Goal: Transaction & Acquisition: Register for event/course

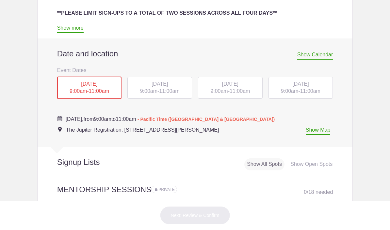
scroll to position [262, 0]
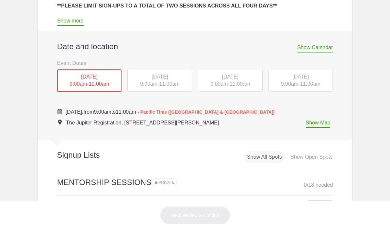
click at [314, 153] on div "Show Open Spots" at bounding box center [311, 157] width 47 height 12
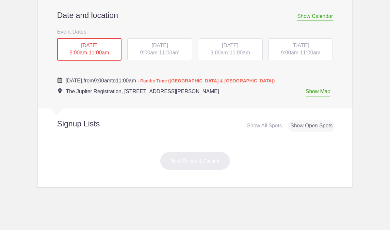
scroll to position [296, 0]
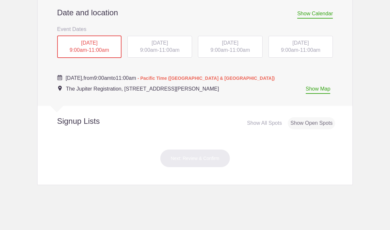
click at [171, 36] on div "[DATE] 9:00am - 11:00am" at bounding box center [159, 47] width 65 height 22
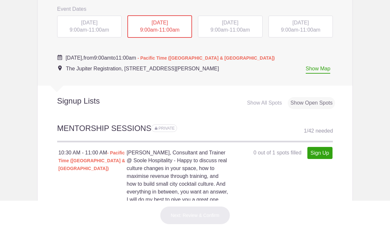
scroll to position [327, 0]
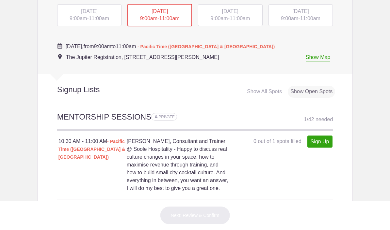
click at [315, 86] on div "Show Open Spots" at bounding box center [311, 92] width 47 height 12
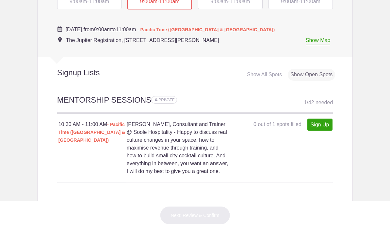
scroll to position [344, 0]
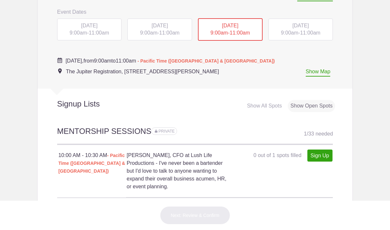
scroll to position [310, 0]
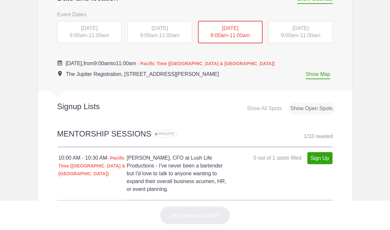
click at [315, 36] on span "11:00am" at bounding box center [310, 36] width 20 height 6
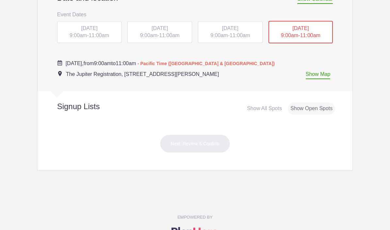
click at [254, 37] on div "[DATE] 9:00am - 11:00am" at bounding box center [230, 32] width 65 height 22
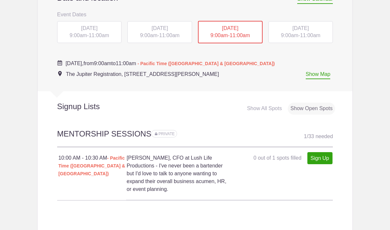
click at [97, 29] on span "[DATE]" at bounding box center [89, 28] width 16 height 6
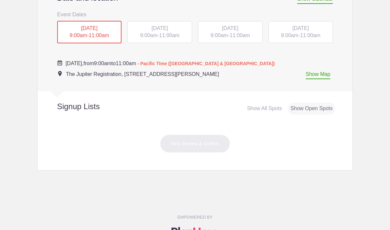
click at [179, 34] on span "11:00am" at bounding box center [169, 36] width 20 height 6
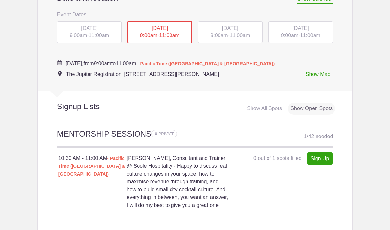
click at [323, 157] on link "Sign Up" at bounding box center [319, 159] width 25 height 12
type input "1"
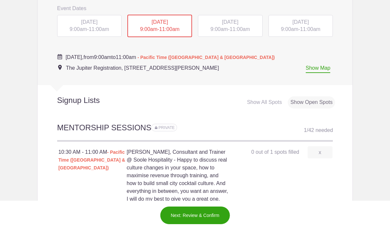
scroll to position [319, 0]
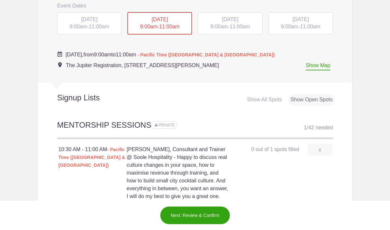
click at [212, 214] on button "Next: Review & Confirm" at bounding box center [195, 216] width 70 height 18
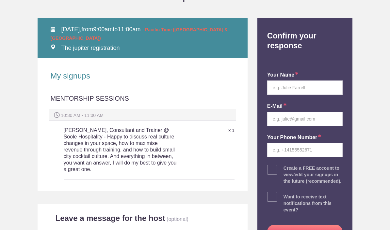
scroll to position [99, 0]
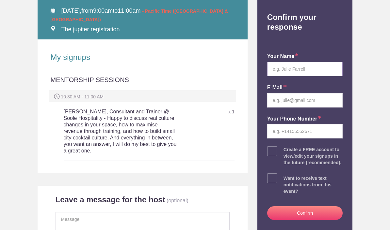
click at [322, 68] on input "text" at bounding box center [305, 69] width 76 height 14
type input "[PERSON_NAME]"
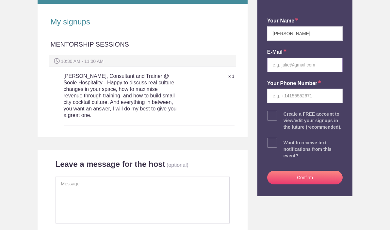
scroll to position [134, 0]
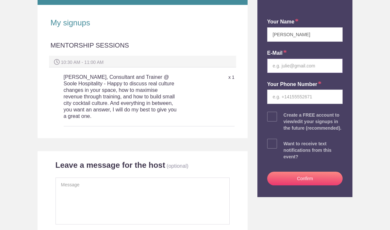
click at [330, 67] on input "email" at bounding box center [305, 66] width 76 height 14
type input "9"
type input "[EMAIL_ADDRESS][PERSON_NAME][DOMAIN_NAME]"
click at [317, 96] on input "tel" at bounding box center [305, 97] width 76 height 14
type input "8177182583"
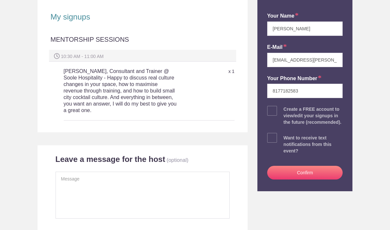
scroll to position [153, 0]
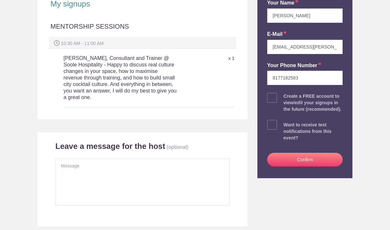
click at [286, 162] on button "Confirm" at bounding box center [305, 160] width 76 height 14
